Goal: Contribute content

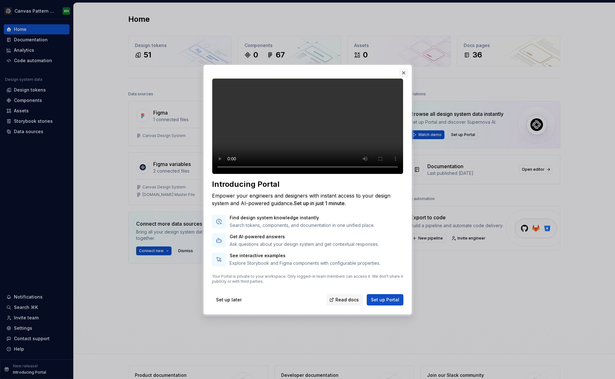
click at [404, 69] on button "button" at bounding box center [403, 73] width 9 height 9
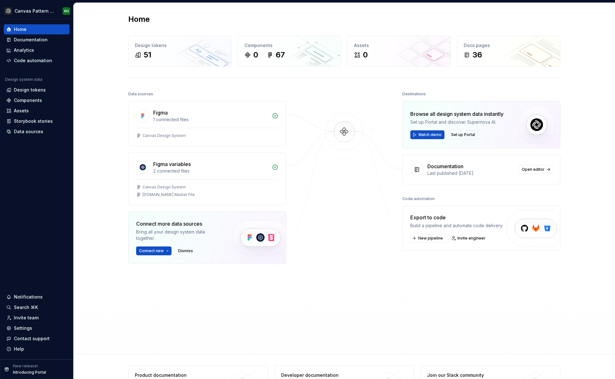
click at [110, 98] on div "Home Design tokens 51 Components 0 67 Assets 0 Docs pages 36 Data sources Figma…" at bounding box center [345, 179] width 542 height 352
click at [29, 40] on div "Documentation" at bounding box center [31, 40] width 34 height 6
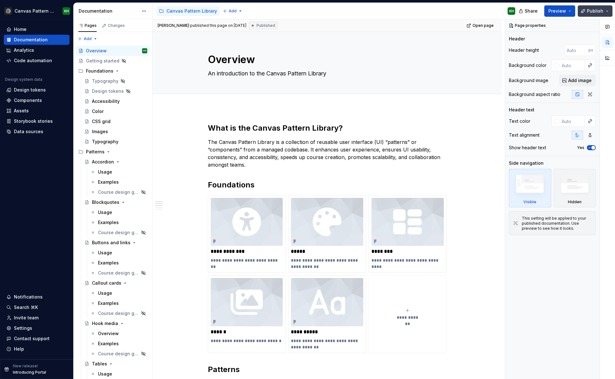
click at [607, 10] on button "Publish" at bounding box center [595, 10] width 35 height 11
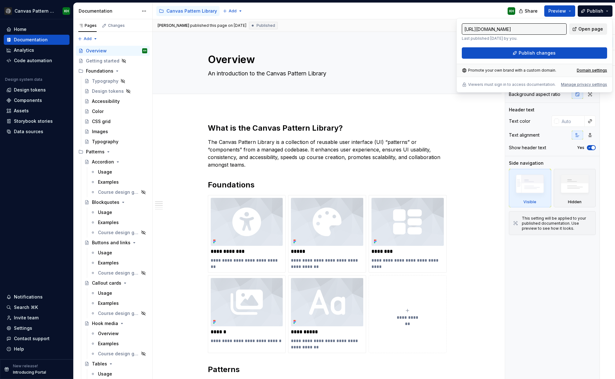
click at [594, 30] on span "Open page" at bounding box center [591, 29] width 25 height 6
type textarea "*"
